Goal: Task Accomplishment & Management: Manage account settings

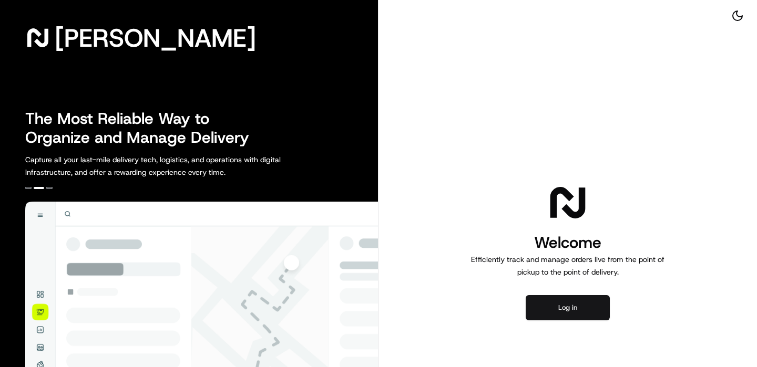
click at [565, 318] on button "Log in" at bounding box center [567, 307] width 84 height 25
